Goal: Task Accomplishment & Management: Use online tool/utility

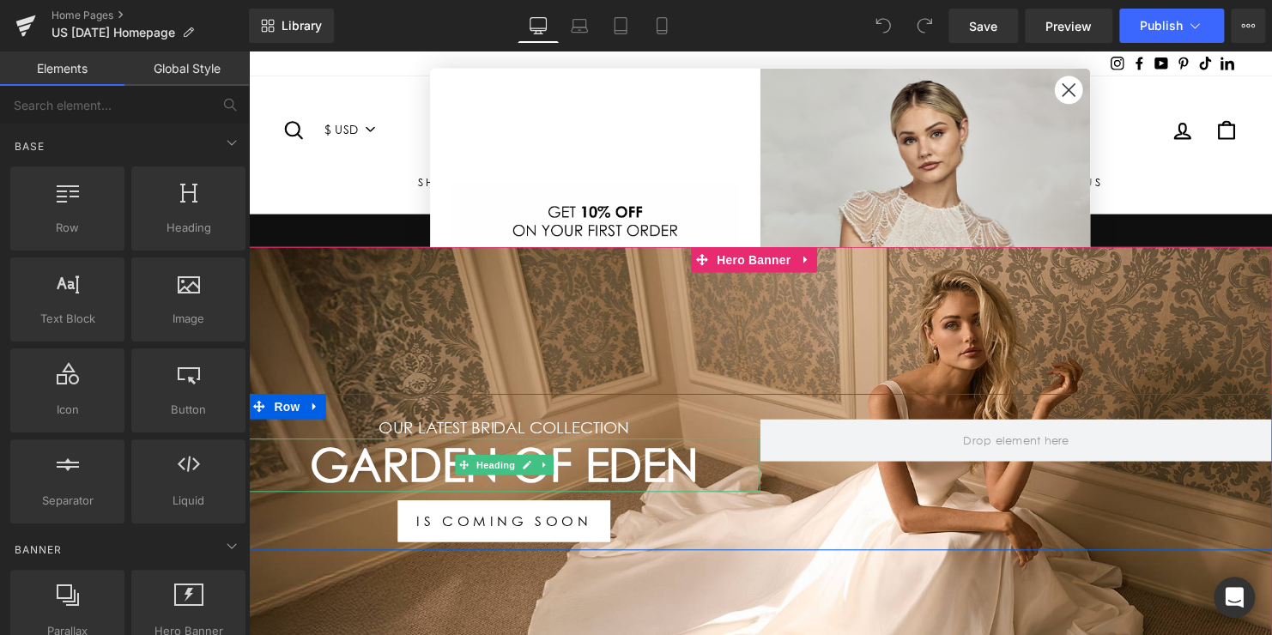
click at [643, 475] on h1 "Garden Of Eden" at bounding box center [507, 471] width 519 height 55
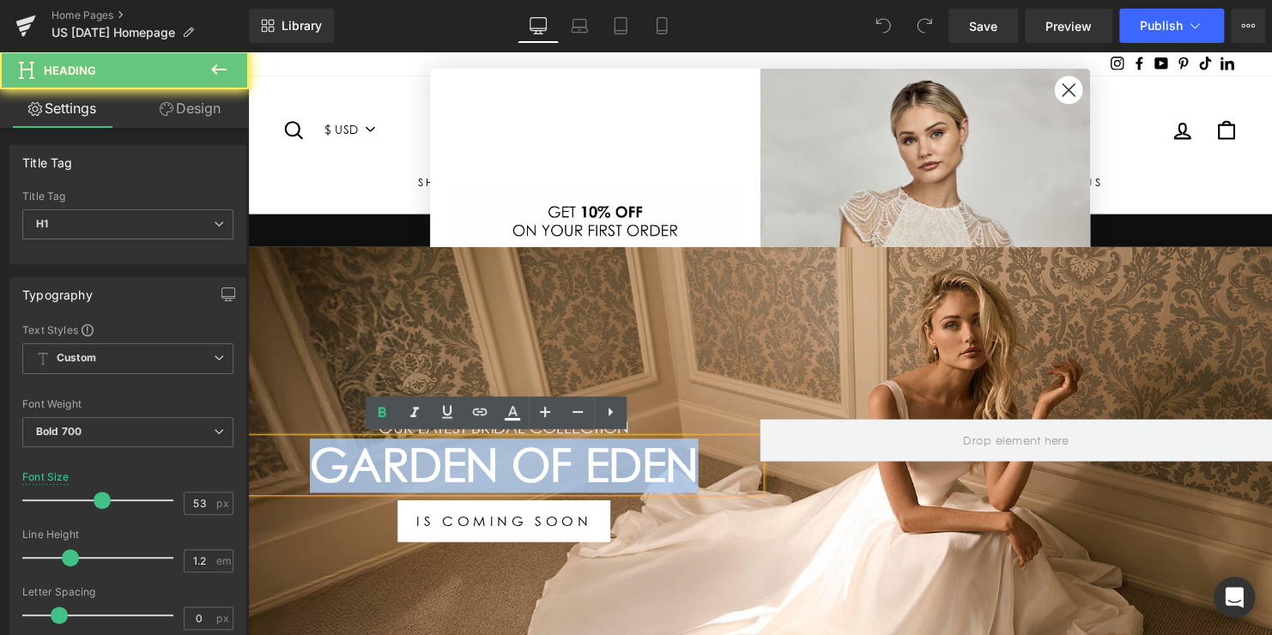
drag, startPoint x: 696, startPoint y: 475, endPoint x: 316, endPoint y: 472, distance: 380.2
click at [316, 472] on h1 "Garden Of Eden" at bounding box center [507, 471] width 519 height 55
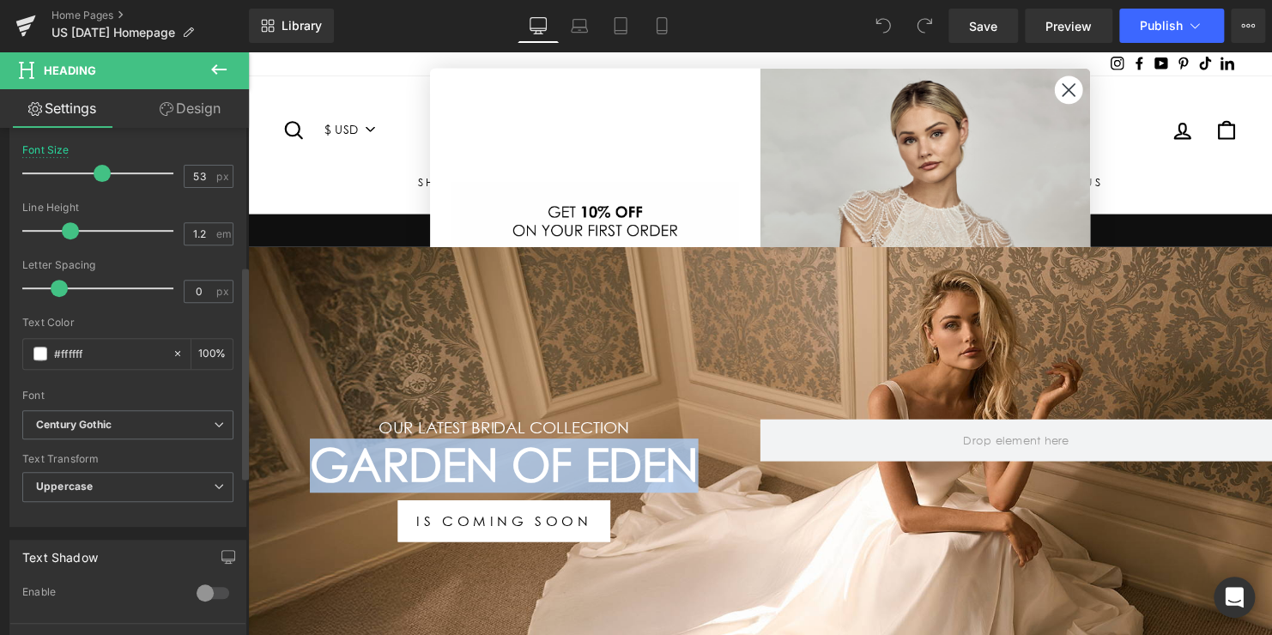
scroll to position [429, 0]
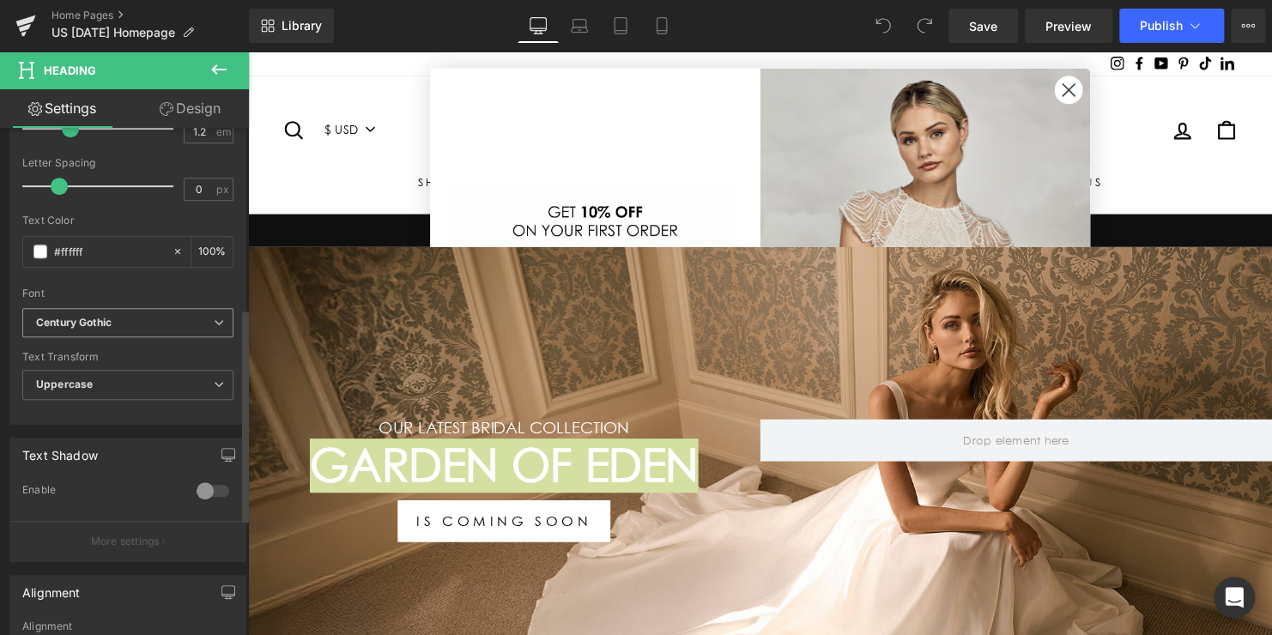
click at [110, 322] on icon "Century Gothic" at bounding box center [74, 323] width 76 height 15
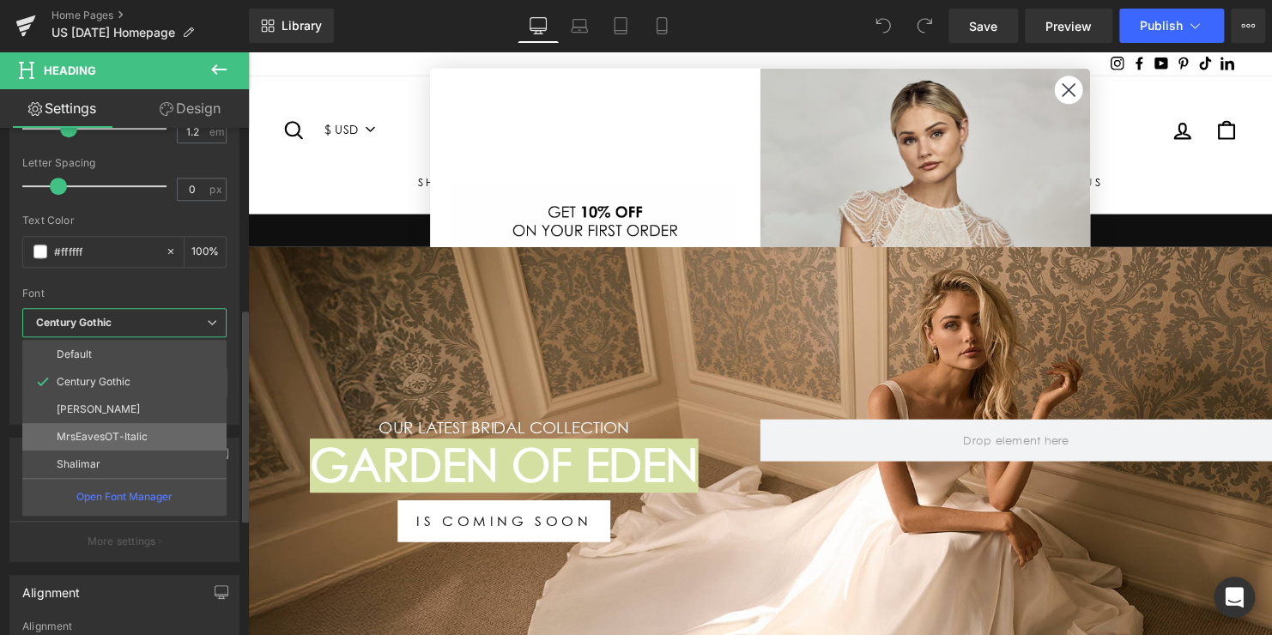
click at [94, 433] on p "MrsEavesOT-Italic" at bounding box center [102, 437] width 91 height 12
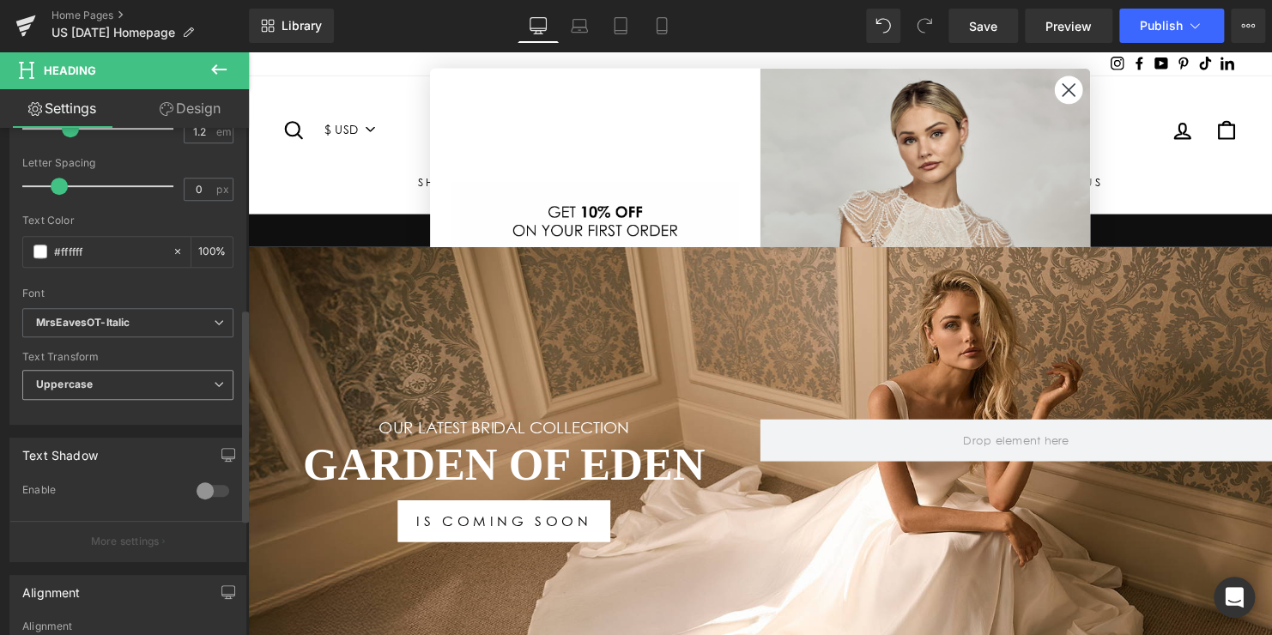
click at [102, 386] on span "Uppercase" at bounding box center [127, 385] width 211 height 30
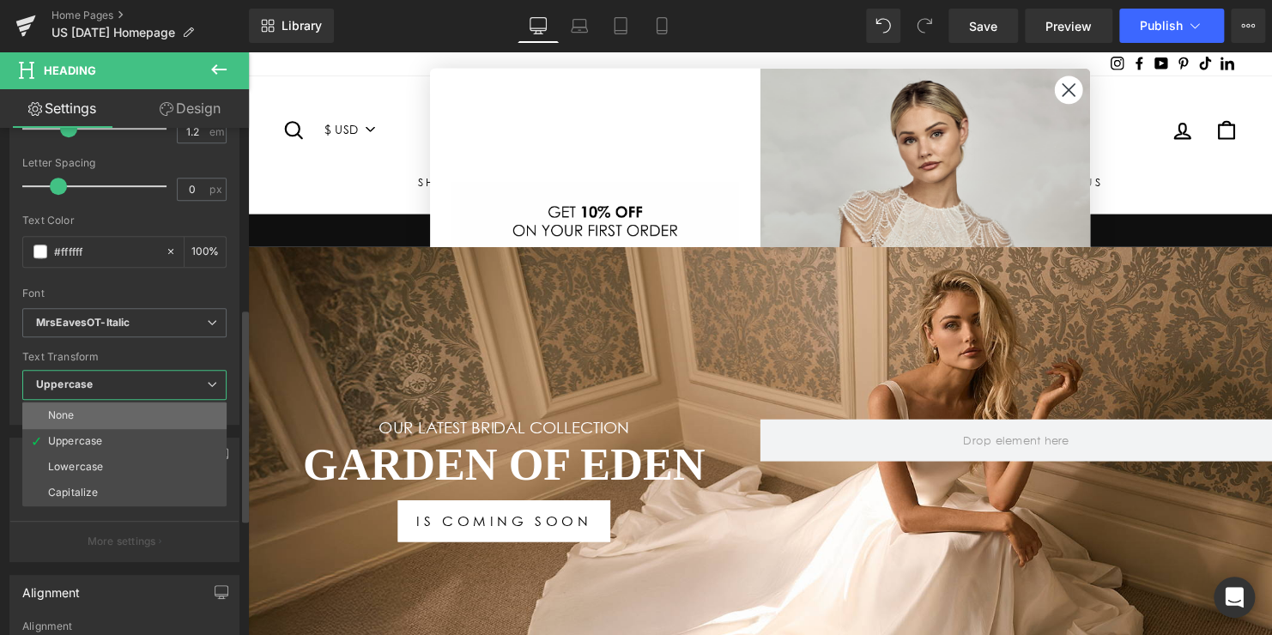
click at [94, 409] on li "None" at bounding box center [124, 415] width 204 height 26
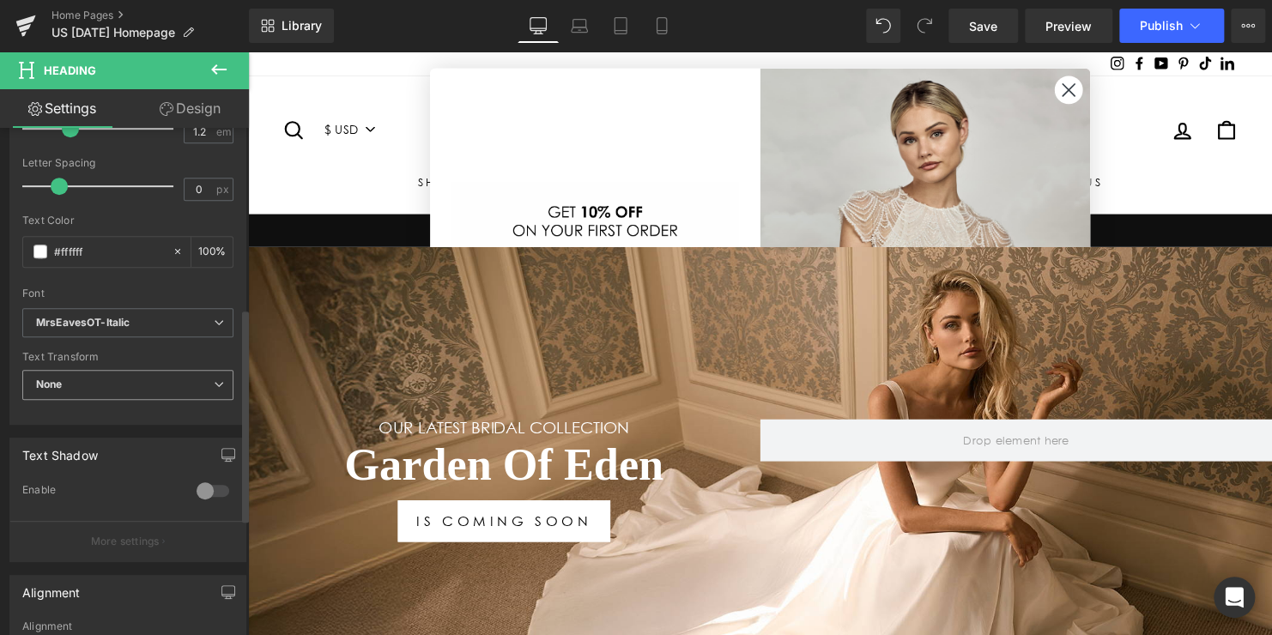
click at [97, 388] on span "None" at bounding box center [127, 385] width 211 height 30
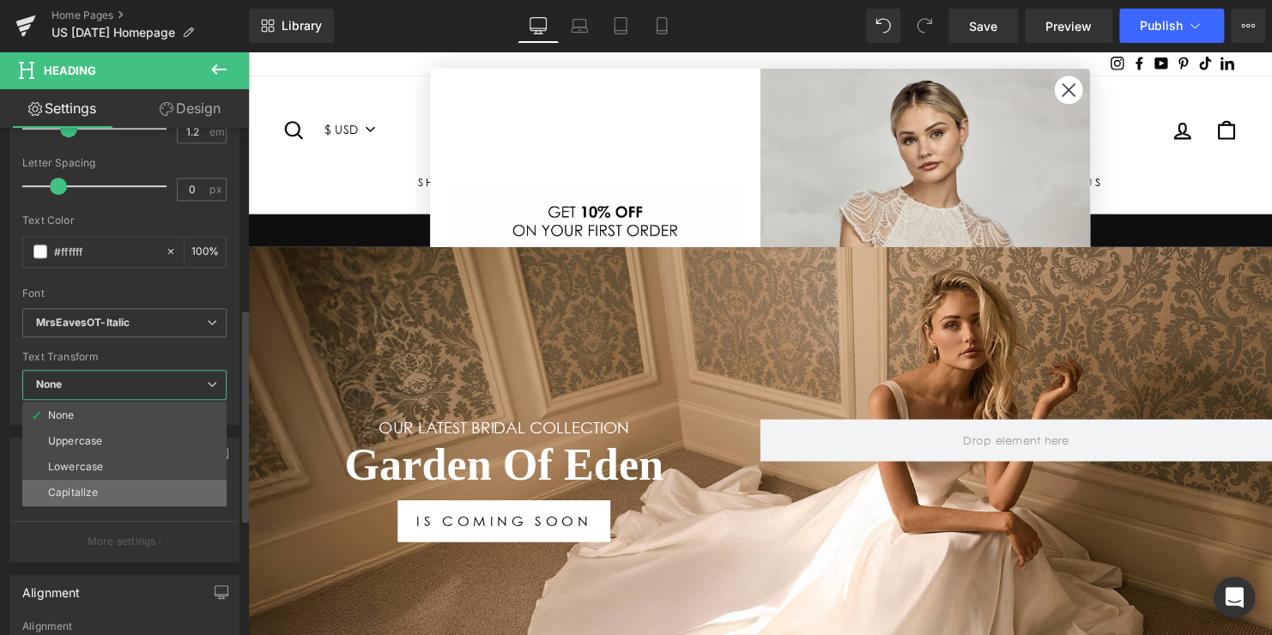
click at [88, 482] on li "Capitalize" at bounding box center [124, 493] width 204 height 26
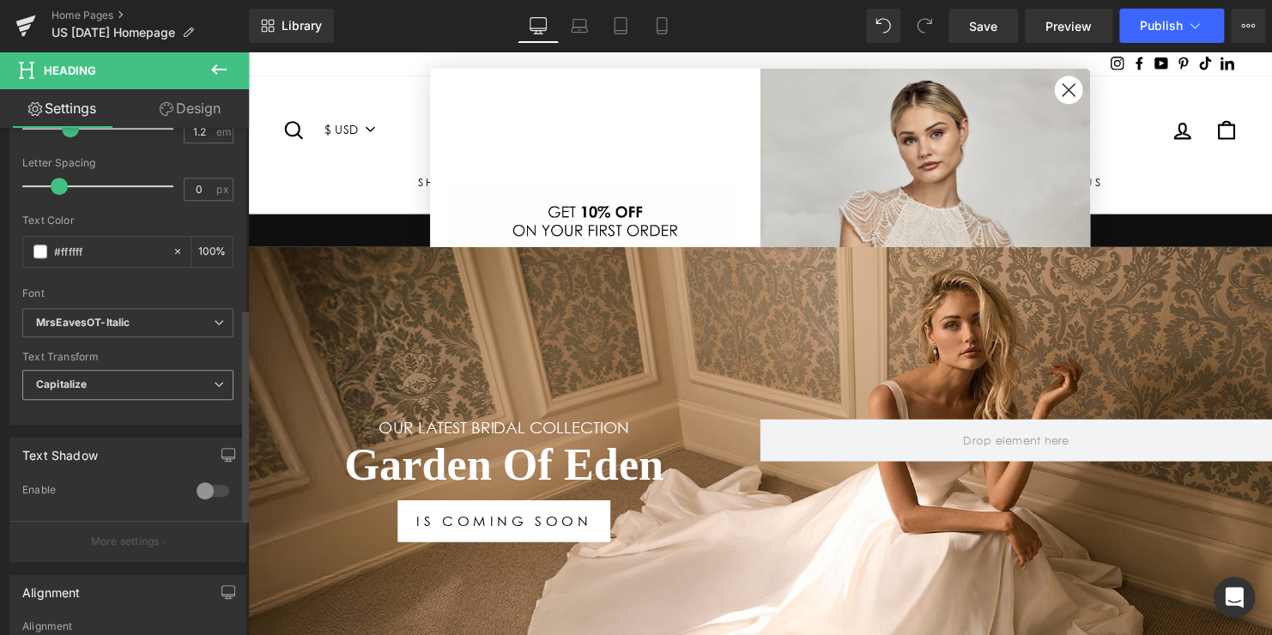
click at [97, 388] on span "Capitalize" at bounding box center [127, 385] width 211 height 30
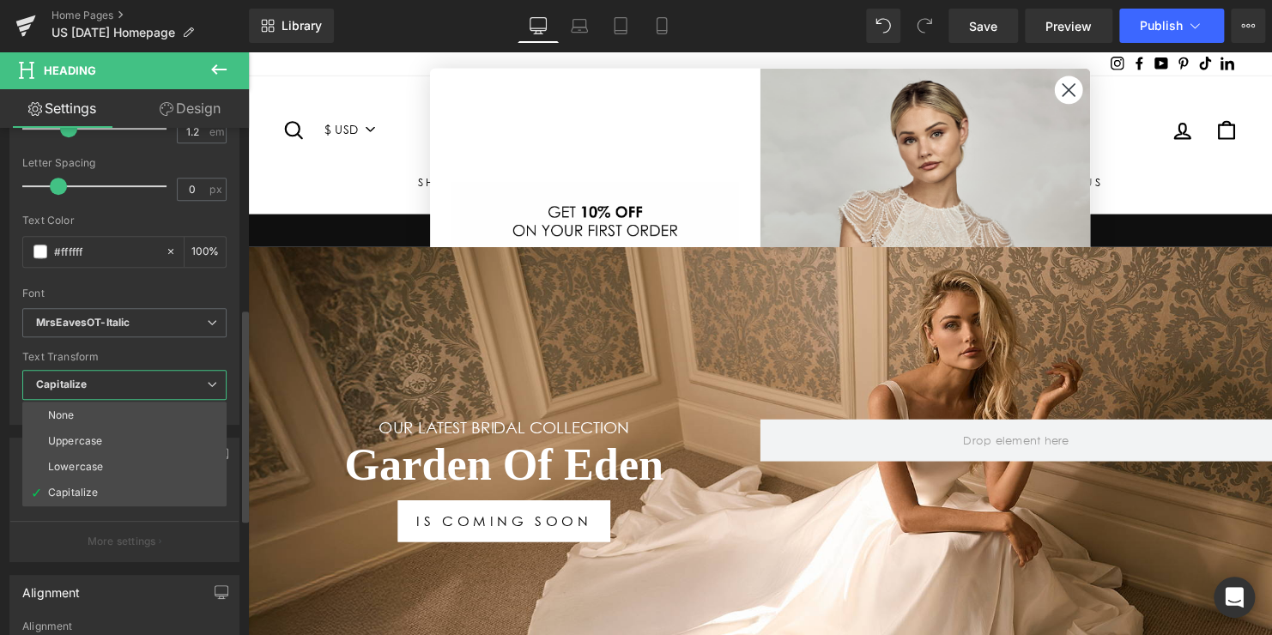
drag, startPoint x: 89, startPoint y: 467, endPoint x: 87, endPoint y: 422, distance: 44.7
click at [88, 467] on div "Lowercase" at bounding box center [75, 467] width 55 height 12
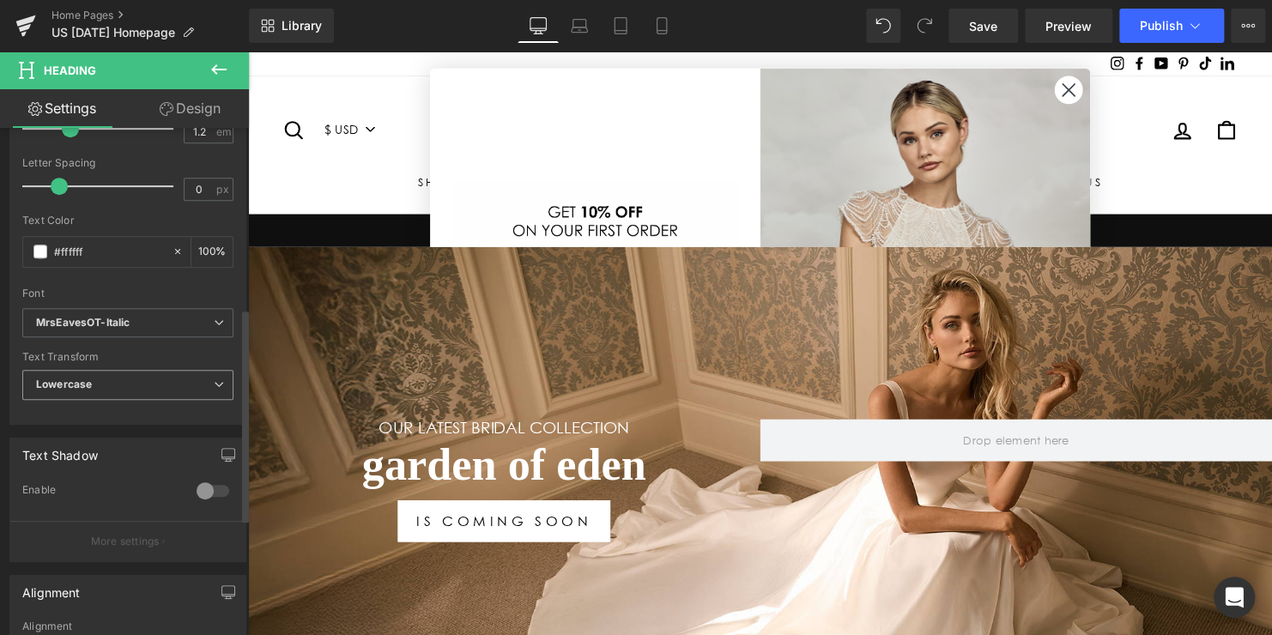
click at [88, 387] on b "Lowercase" at bounding box center [64, 384] width 56 height 13
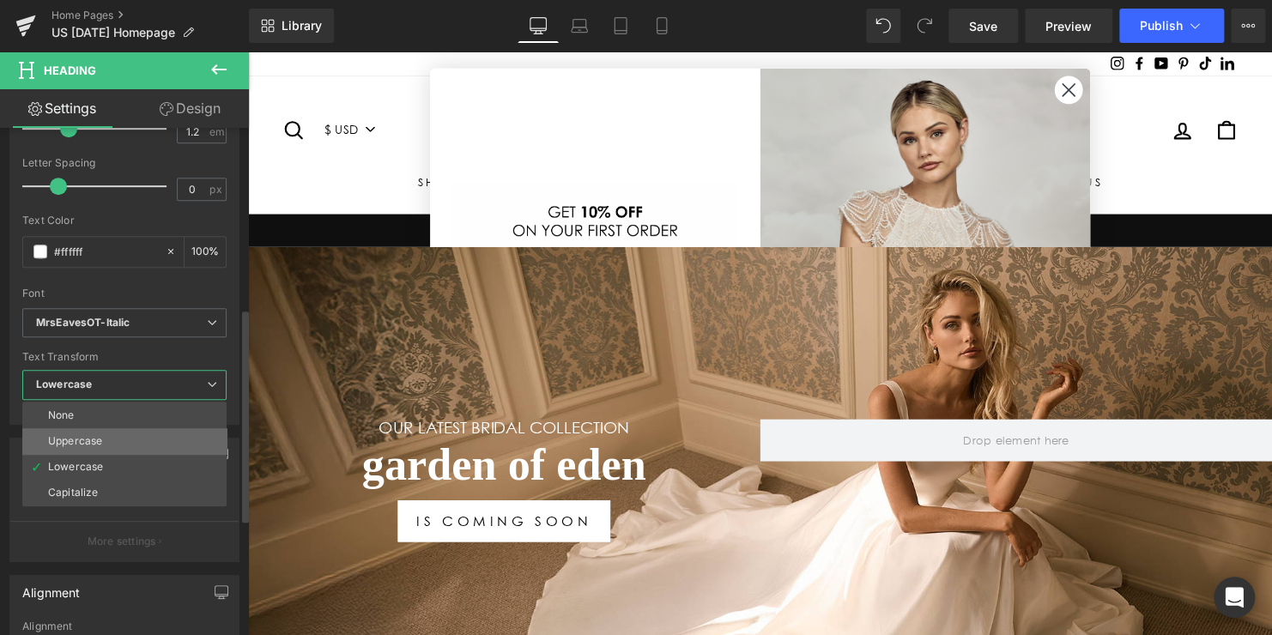
click at [88, 436] on div "Uppercase" at bounding box center [75, 441] width 54 height 12
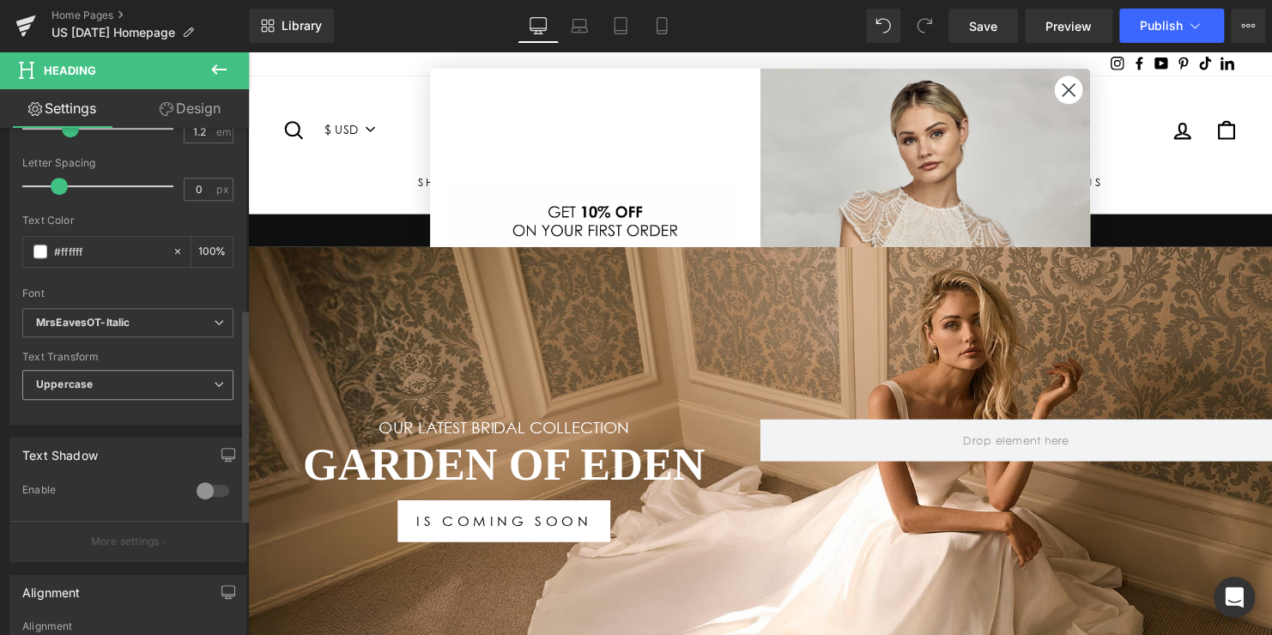
click at [90, 381] on b "Uppercase" at bounding box center [64, 384] width 57 height 13
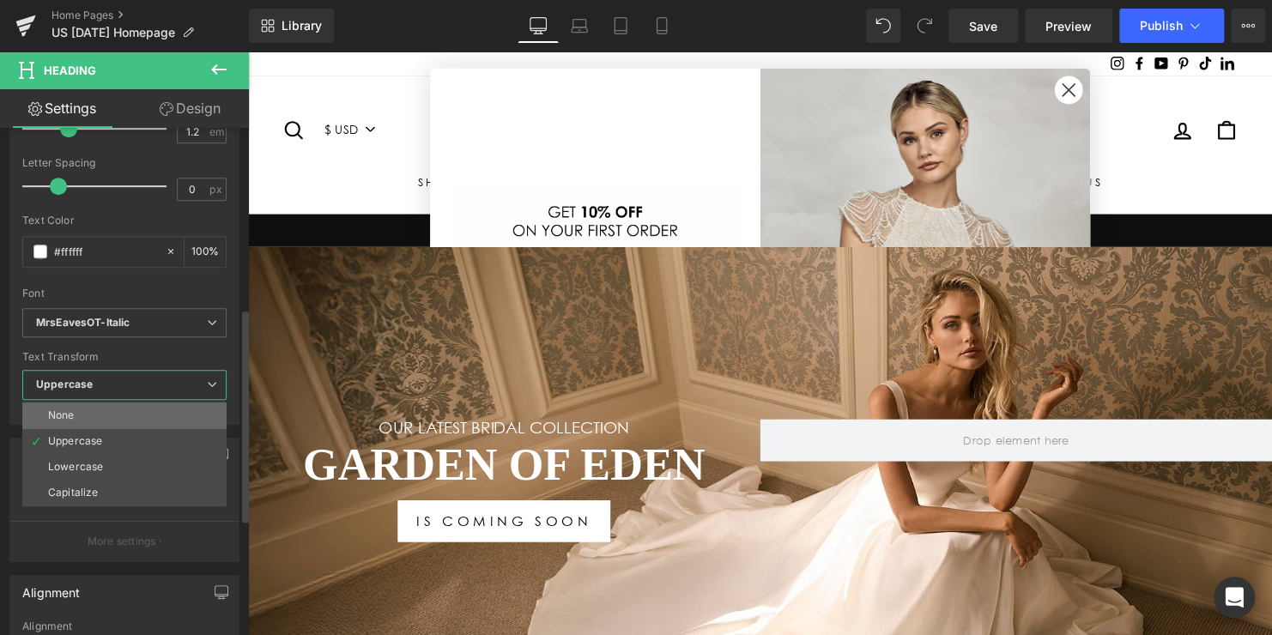
click at [88, 413] on li "None" at bounding box center [124, 415] width 204 height 26
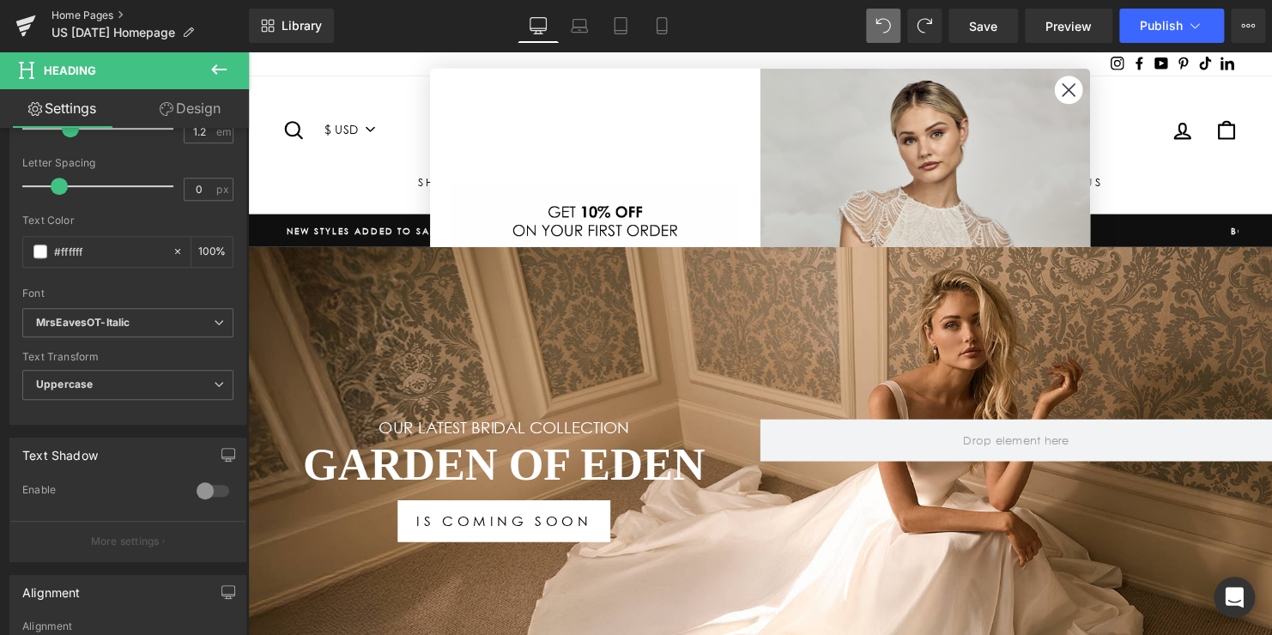
click at [73, 17] on link "Home Pages" at bounding box center [149, 16] width 197 height 14
